Goal: Information Seeking & Learning: Learn about a topic

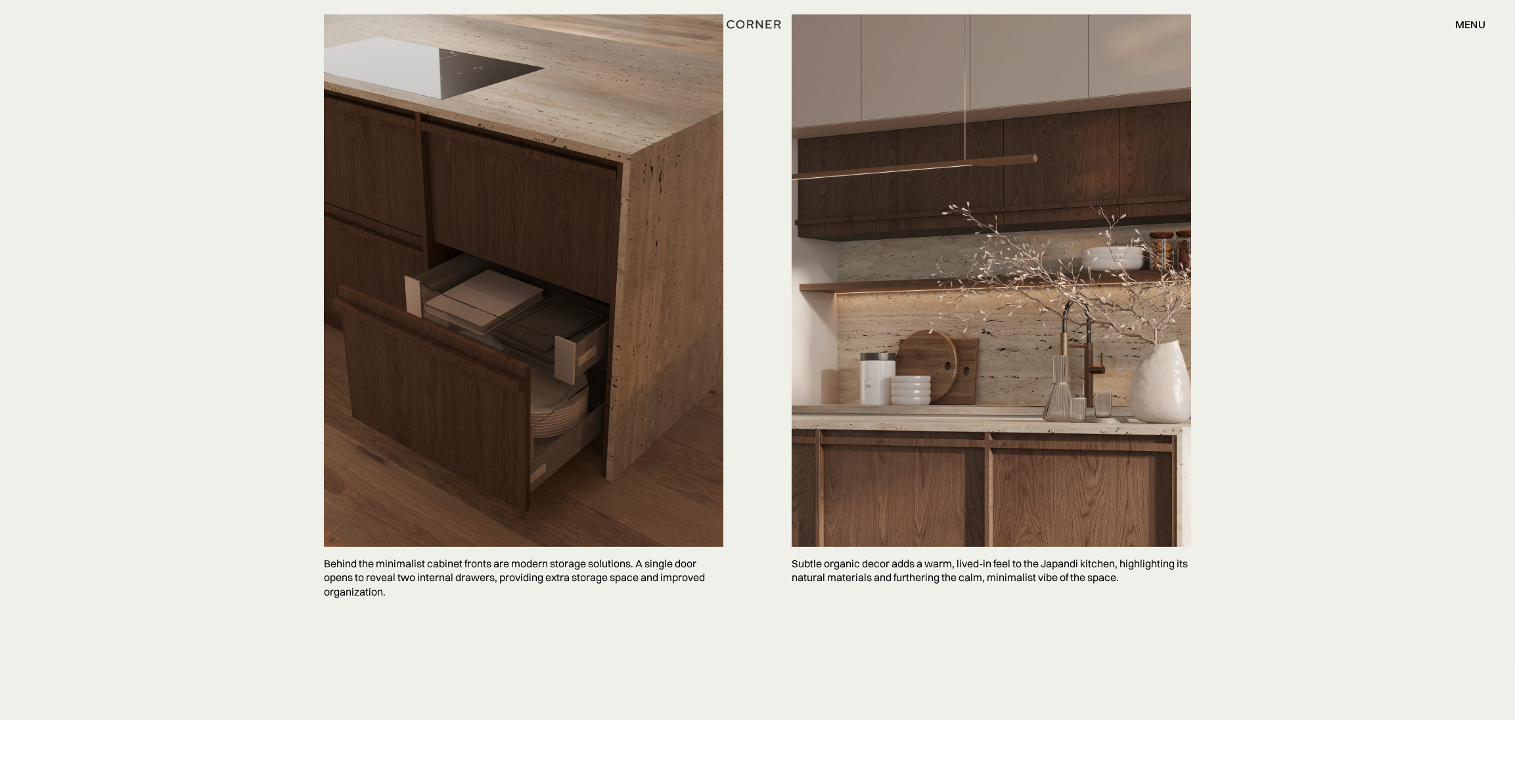
scroll to position [3260, 0]
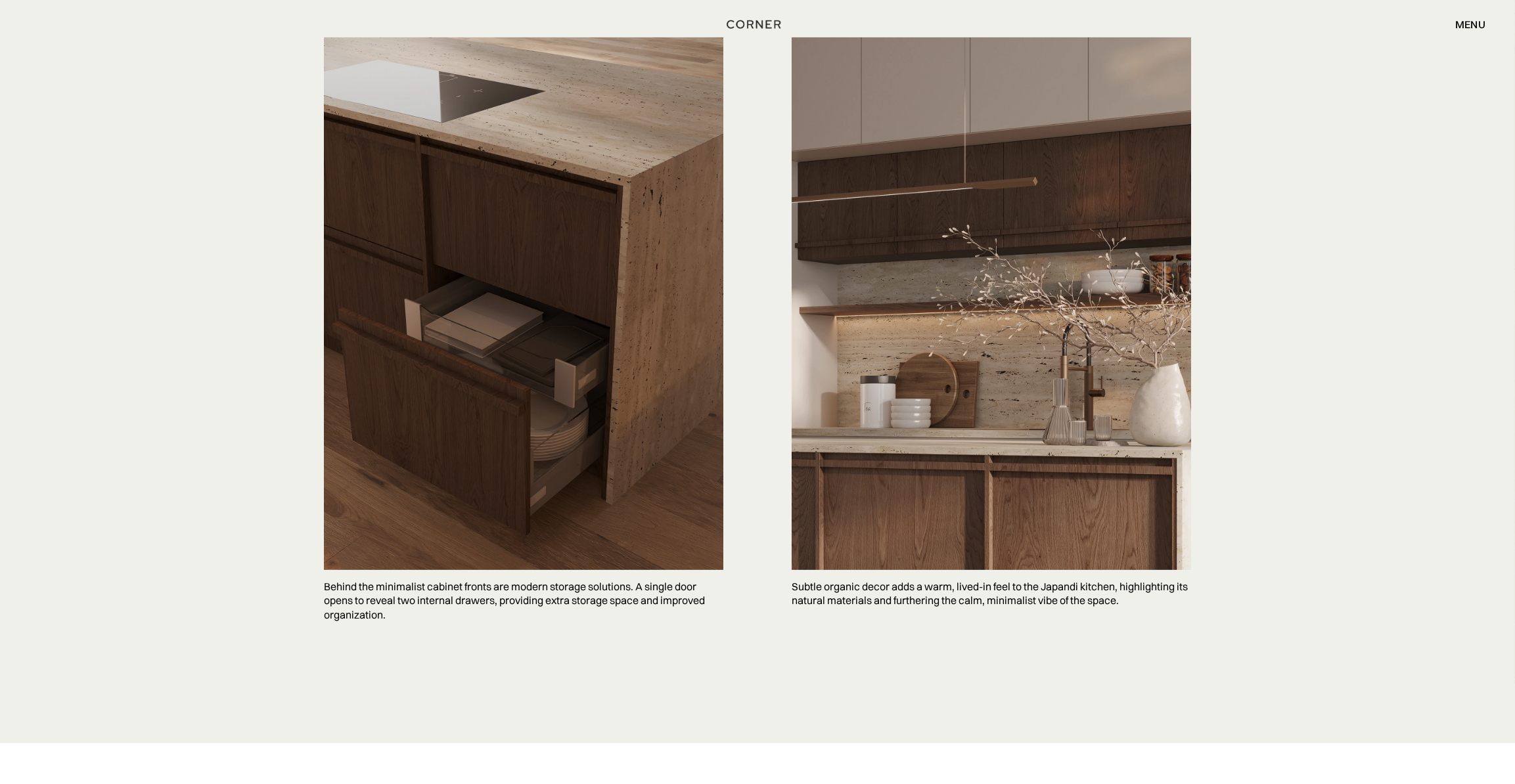
click at [1354, 218] on div "Save Behind the minimalist cabinet fronts are modern storage solutions. A singl…" at bounding box center [757, 337] width 1515 height 811
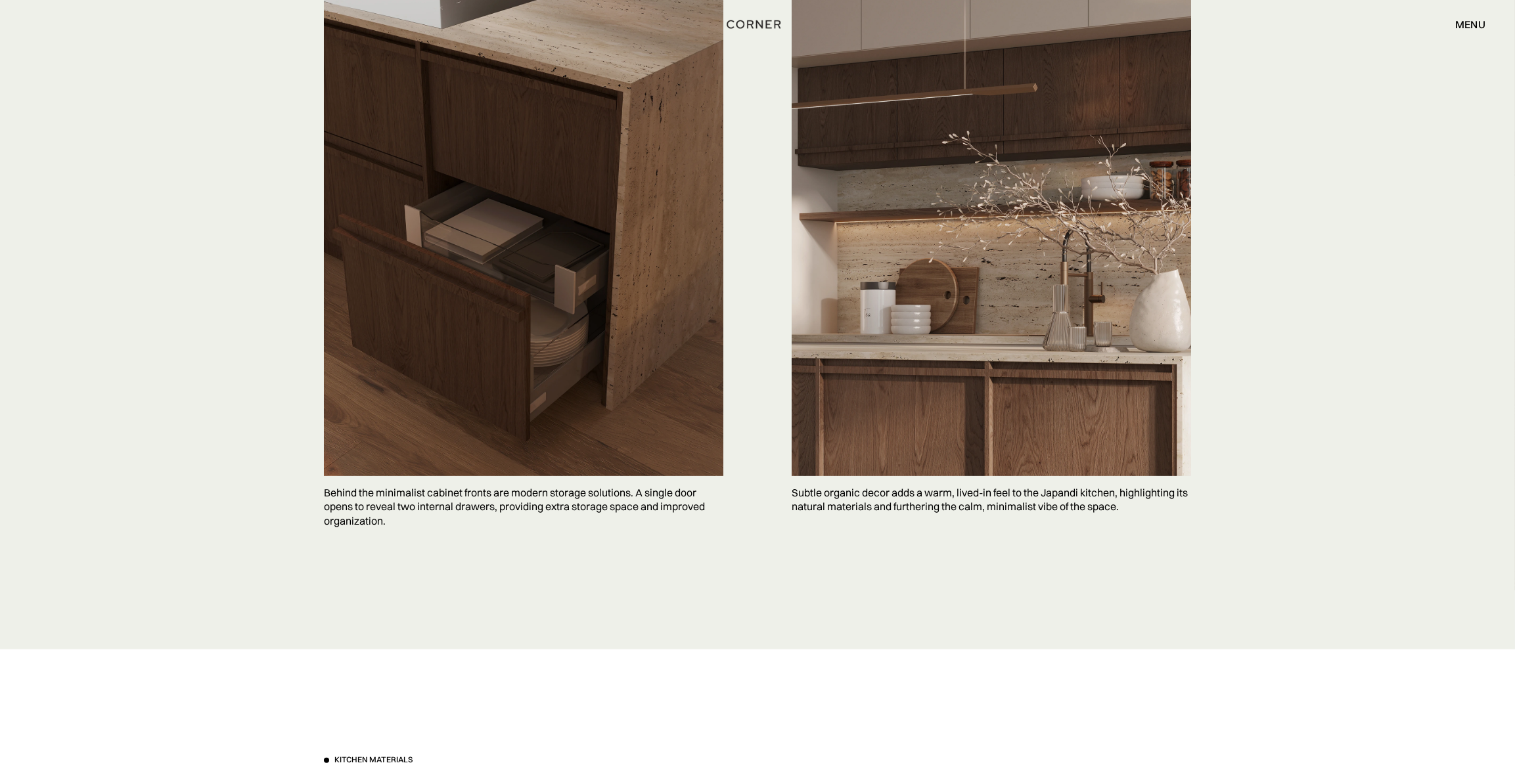
scroll to position [3380, 0]
